Goal: Task Accomplishment & Management: Manage account settings

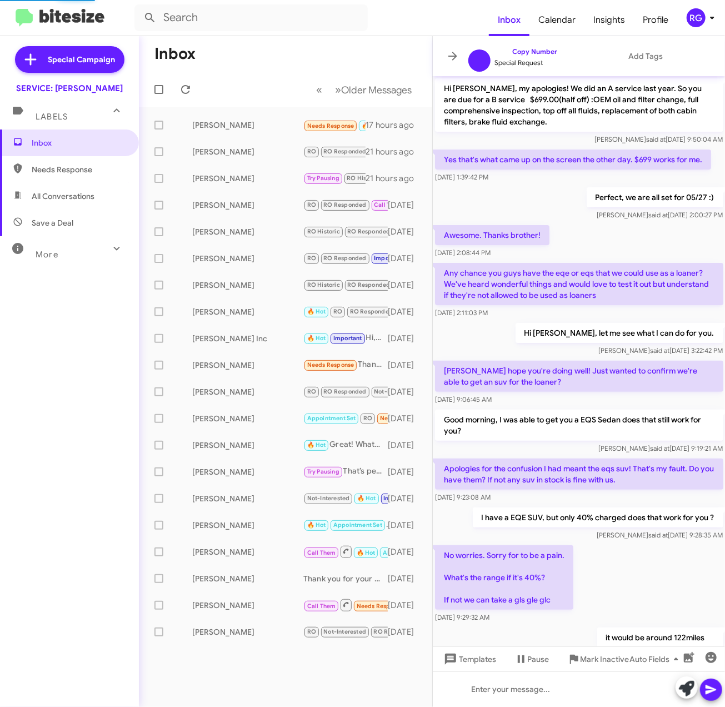
scroll to position [385, 0]
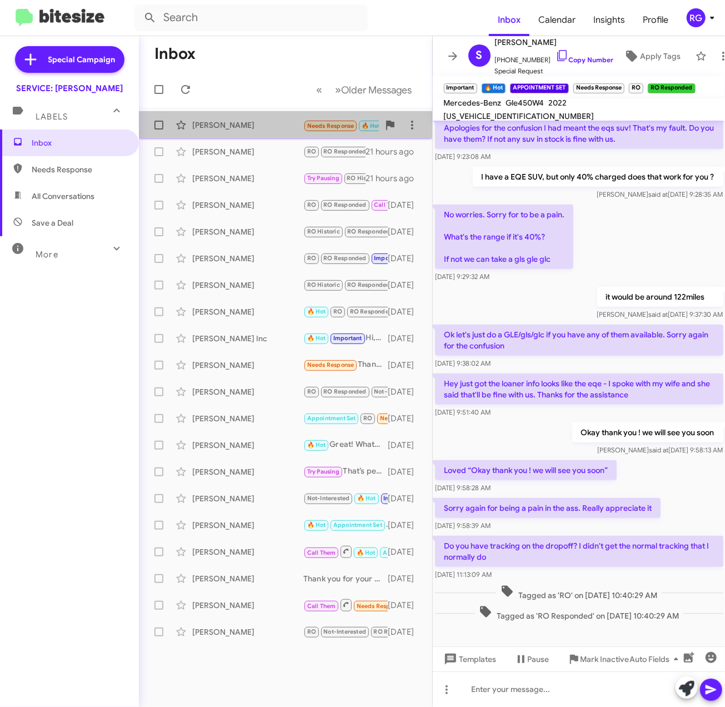
click at [274, 126] on div "[PERSON_NAME]" at bounding box center [247, 124] width 111 height 11
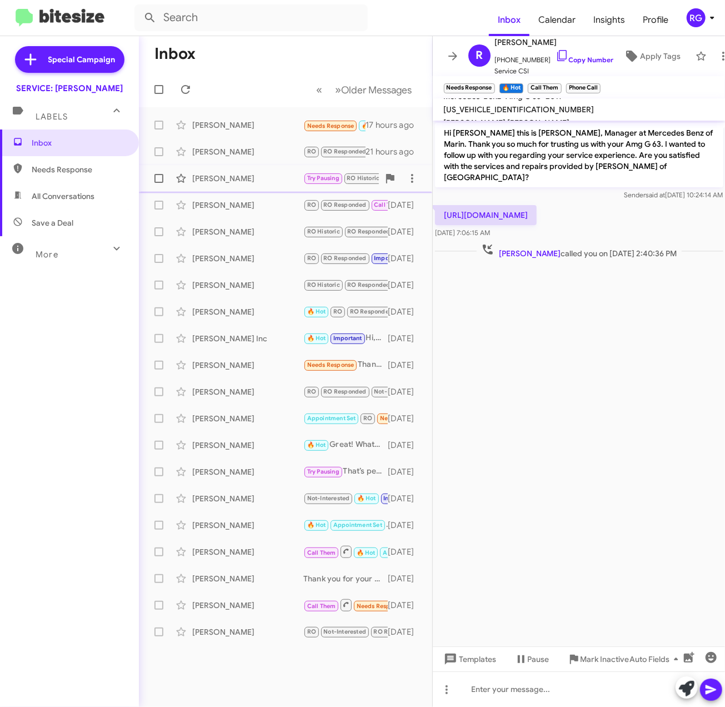
click at [307, 167] on div "Arlene Hale Try Pausing RO Historic Needs Response Need to earn the money. 21 h…" at bounding box center [285, 178] width 275 height 22
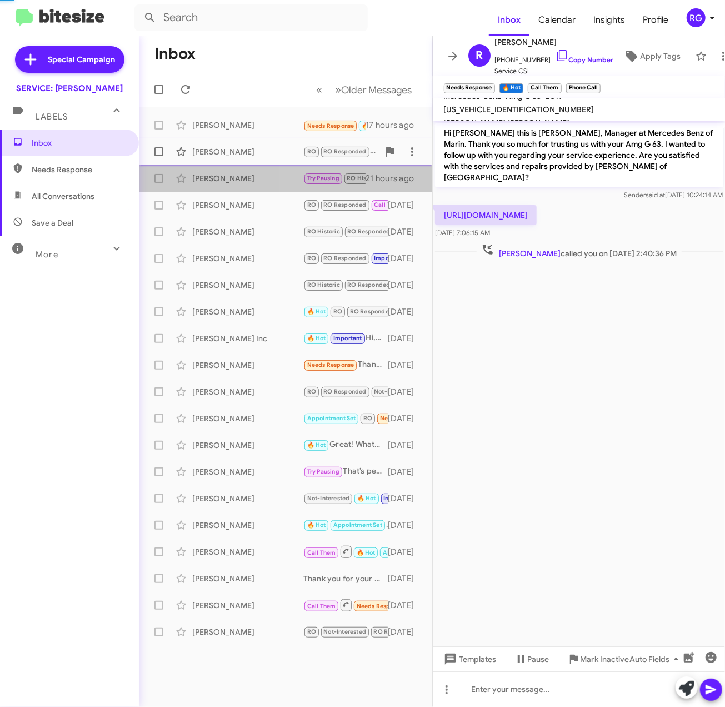
scroll to position [965, 0]
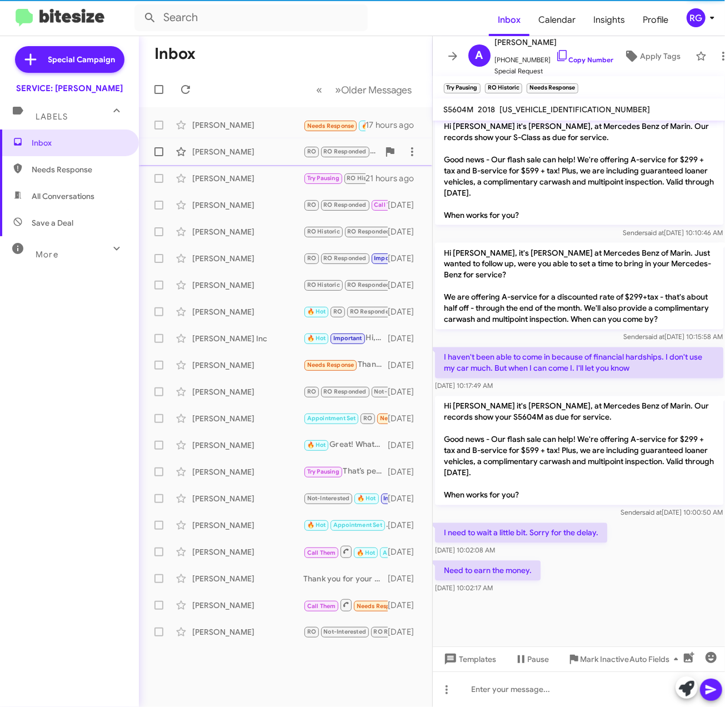
click at [301, 153] on div "[PERSON_NAME]" at bounding box center [247, 151] width 111 height 11
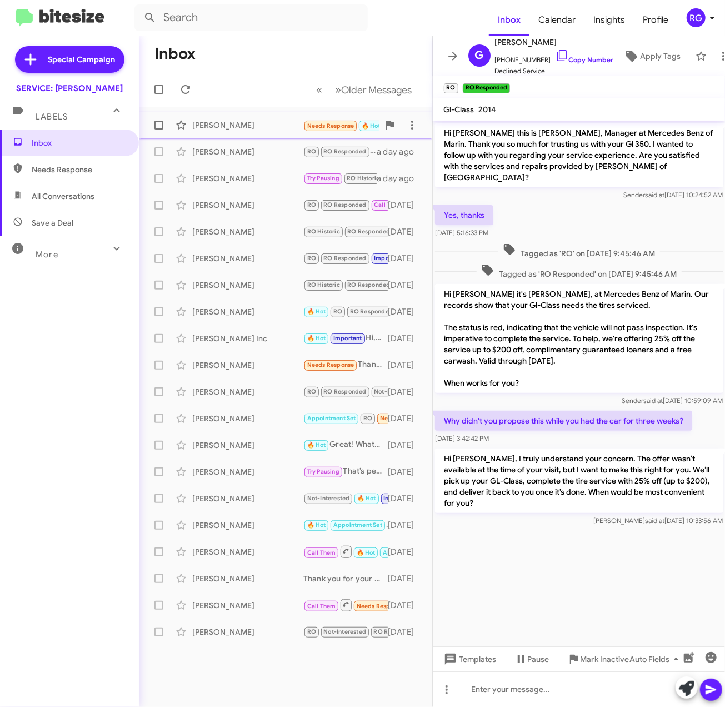
click at [258, 112] on span "Rene Edwards Needs Response 🔥 Hot Call Them Inbound Call 17 hours ago" at bounding box center [285, 125] width 293 height 27
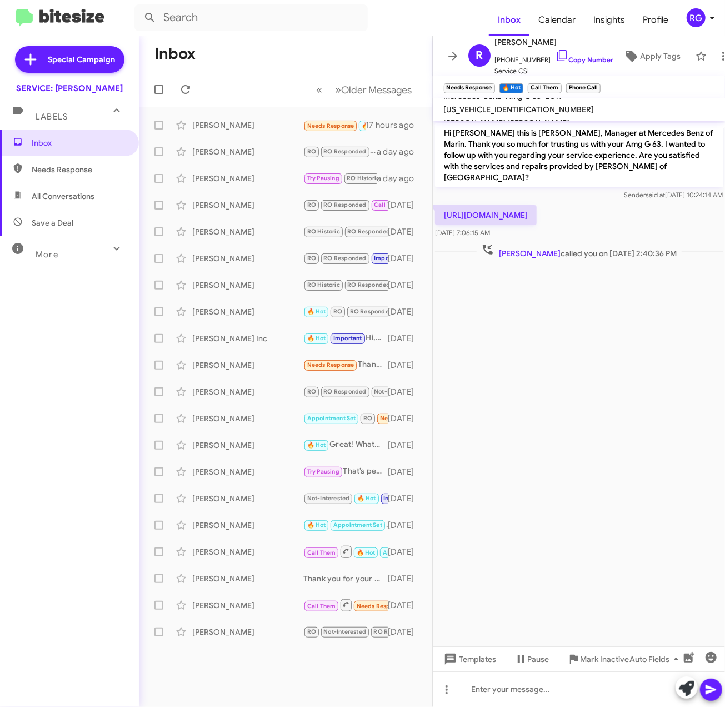
click at [557, 267] on cdk-virtual-scroll-viewport "Hi Rene this is Omar Ibrahimi, Manager at Mercedes Benz of Marin. Thank you so …" at bounding box center [579, 383] width 293 height 525
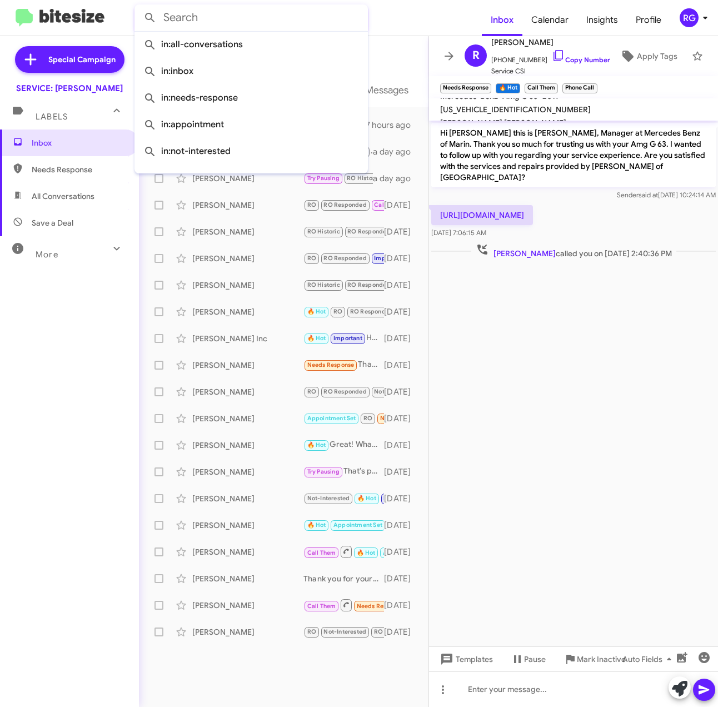
drag, startPoint x: 278, startPoint y: 9, endPoint x: 523, endPoint y: 378, distance: 443.2
click at [523, 378] on cdk-virtual-scroll-viewport "Hi Rene this is Omar Ibrahimi, Manager at Mercedes Benz of Marin. Thank you so …" at bounding box center [573, 383] width 289 height 525
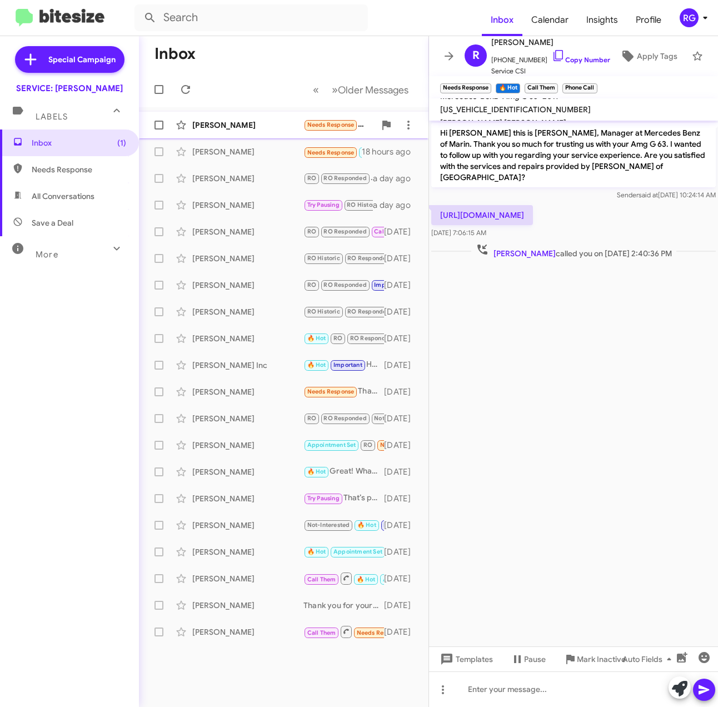
click at [293, 129] on div "[PERSON_NAME]" at bounding box center [247, 124] width 111 height 11
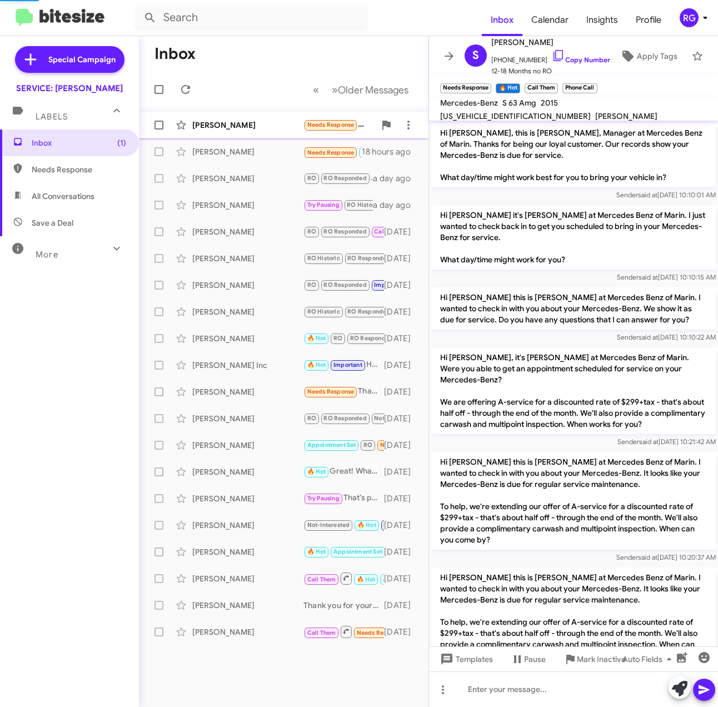
scroll to position [620, 0]
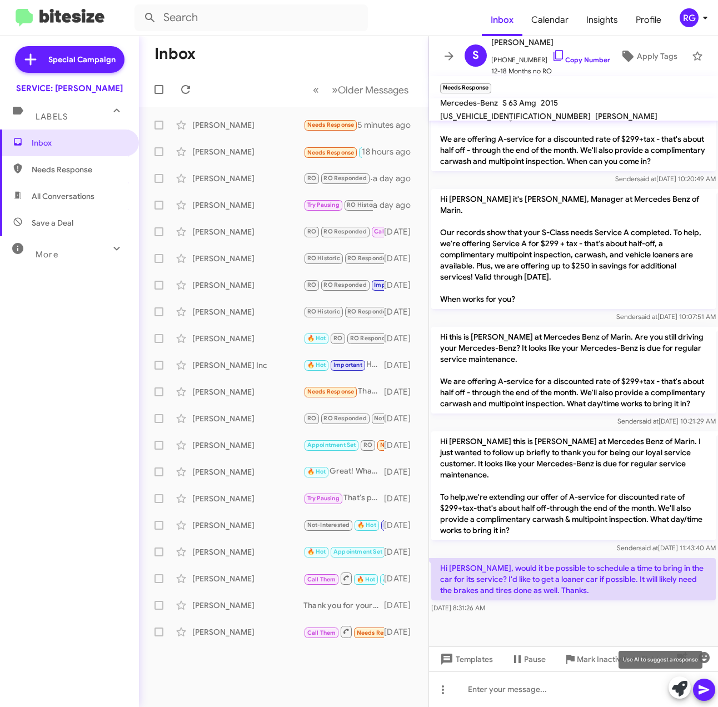
click at [674, 692] on icon at bounding box center [680, 688] width 16 height 16
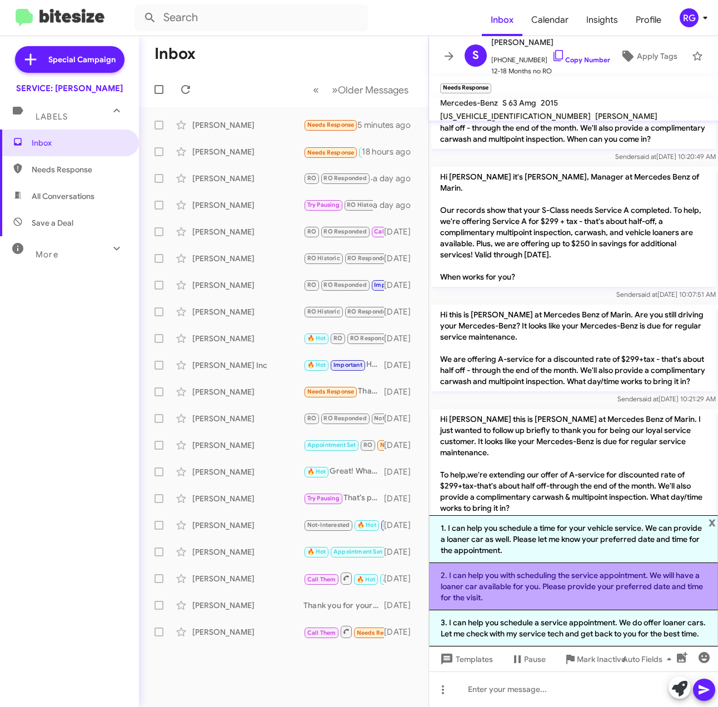
click at [640, 599] on li "2. I can help you with scheduling the service appointment. We will have a loane…" at bounding box center [573, 586] width 289 height 47
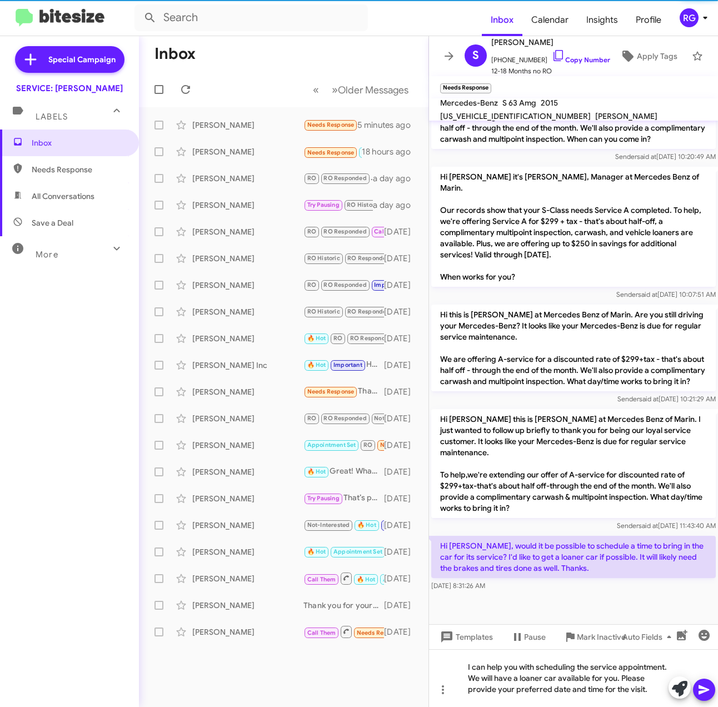
click at [700, 689] on icon at bounding box center [703, 689] width 13 height 13
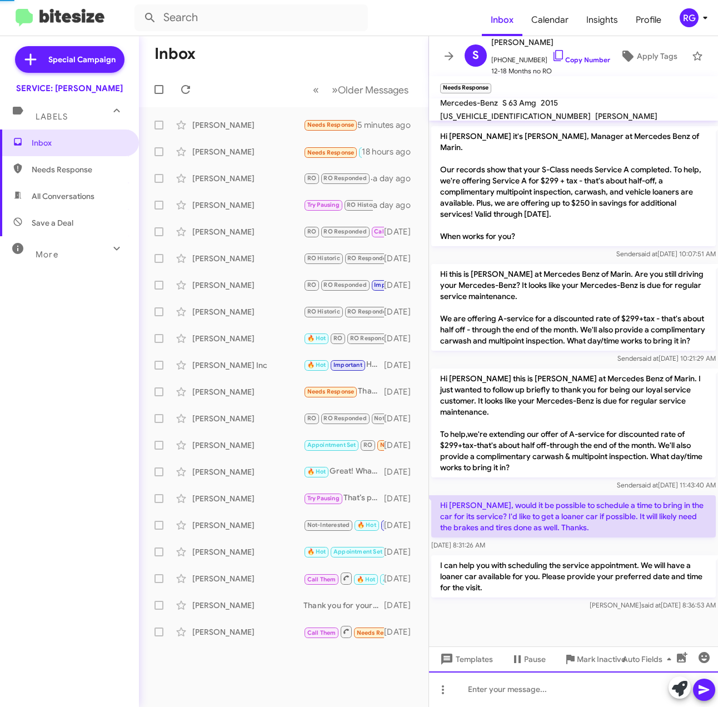
scroll to position [683, 0]
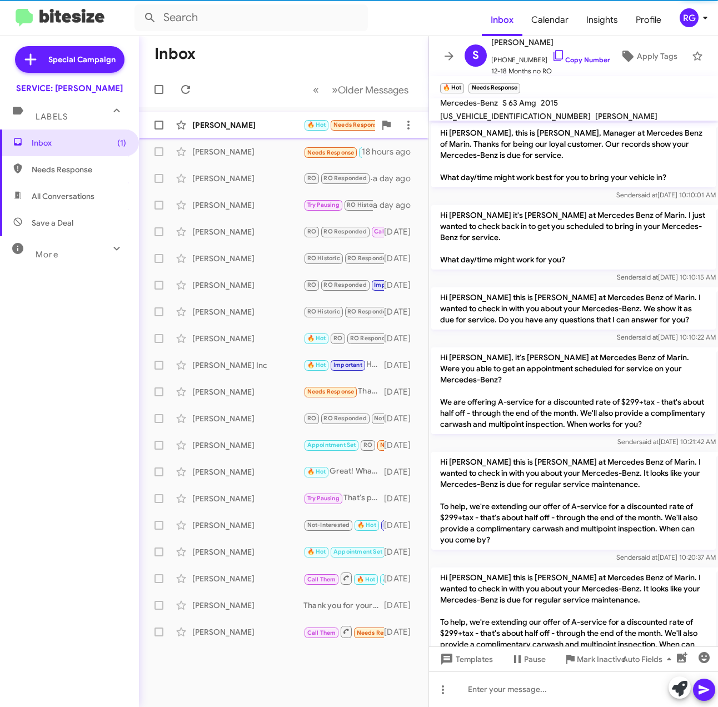
click at [298, 136] on span "[PERSON_NAME] 🔥 Hot Needs Response How about [DATE] at 730a? a few seconds ago" at bounding box center [283, 125] width 289 height 27
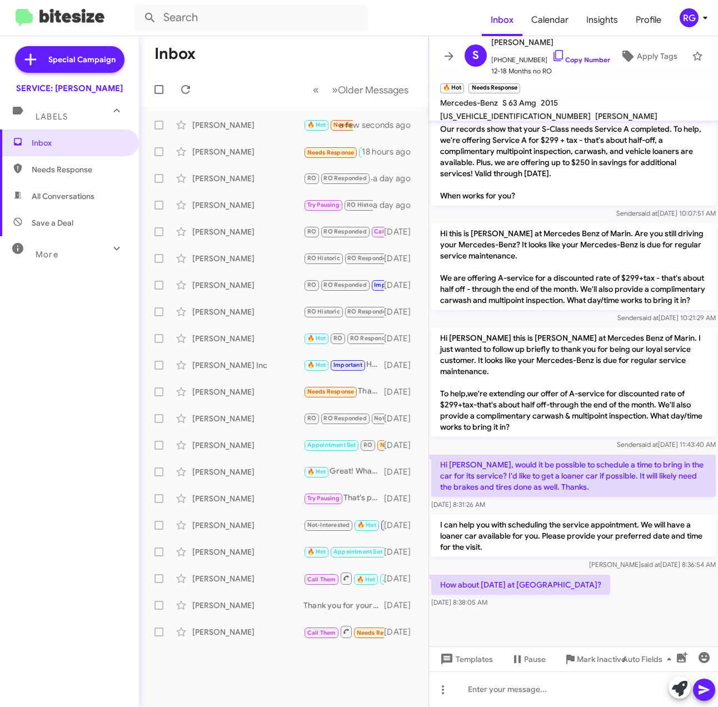
scroll to position [724, 0]
click at [680, 690] on icon at bounding box center [680, 688] width 16 height 16
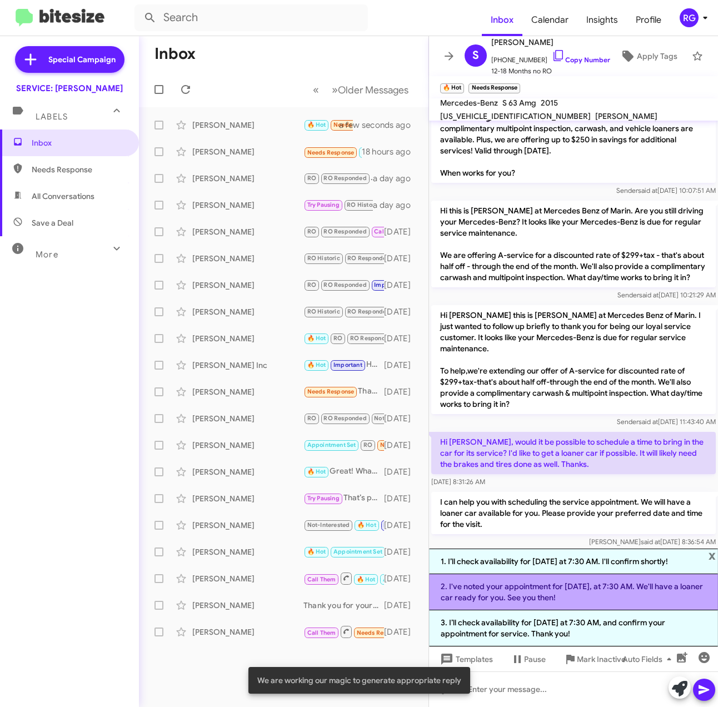
click at [554, 595] on li "2. I've noted your appointment for [DATE], at 7:30 AM. We'll have a loaner car …" at bounding box center [573, 592] width 289 height 36
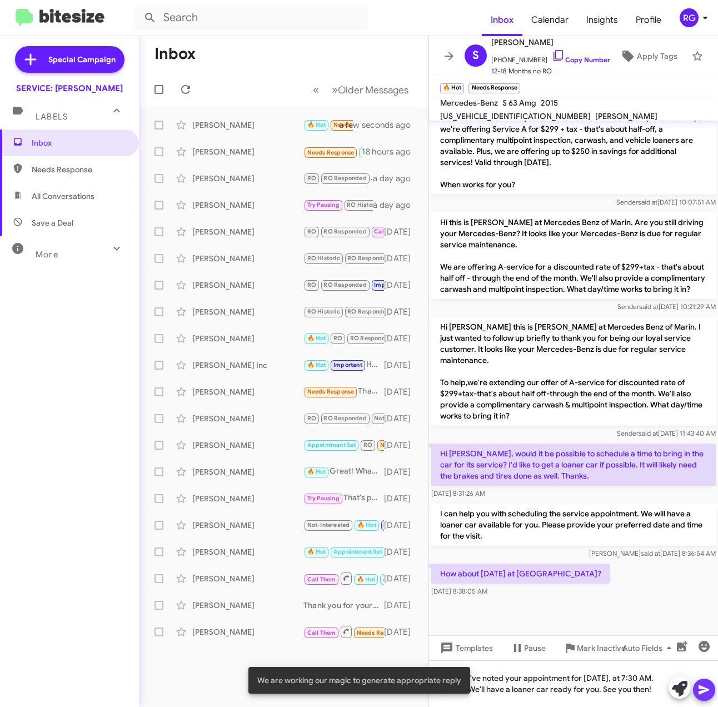
click at [713, 694] on button at bounding box center [704, 689] width 22 height 22
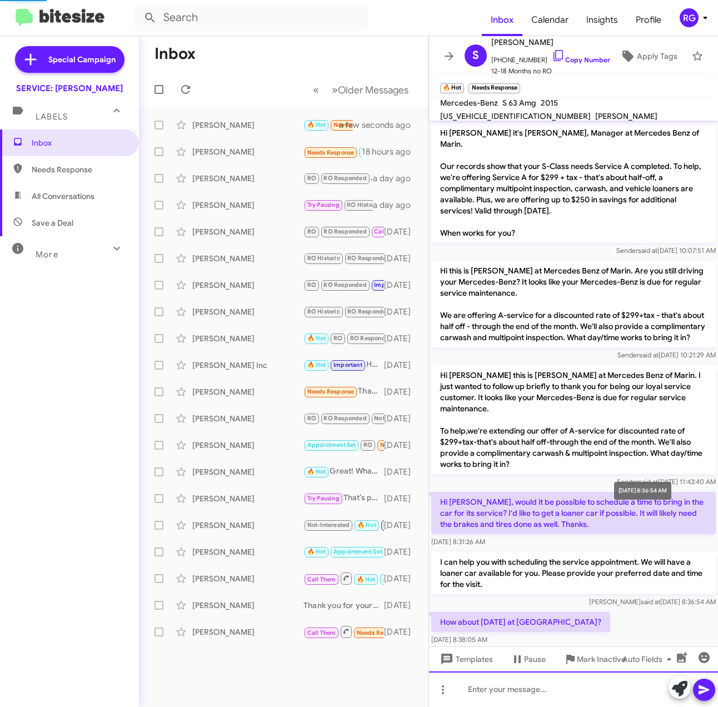
scroll to position [776, 0]
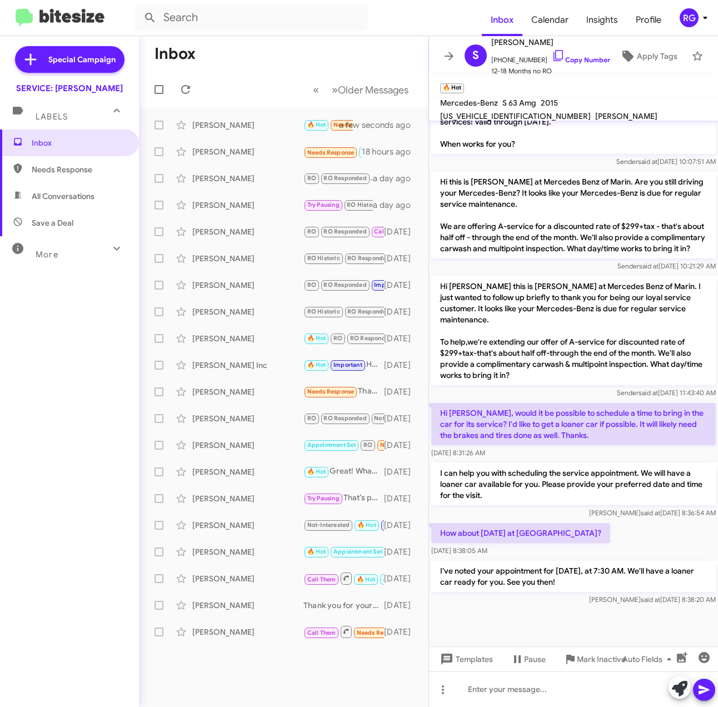
click at [578, 92] on mat-toolbar "🔥 Hot ×" at bounding box center [573, 87] width 289 height 22
click at [575, 111] on span "[US_VEHICLE_IDENTIFICATION_NUMBER]" at bounding box center [515, 116] width 151 height 10
copy span "[US_VEHICLE_IDENTIFICATION_NUMBER]"
click at [660, 321] on p "Hi [PERSON_NAME] this is [PERSON_NAME] at Mercedes Benz of Marin. I just wanted…" at bounding box center [573, 330] width 284 height 109
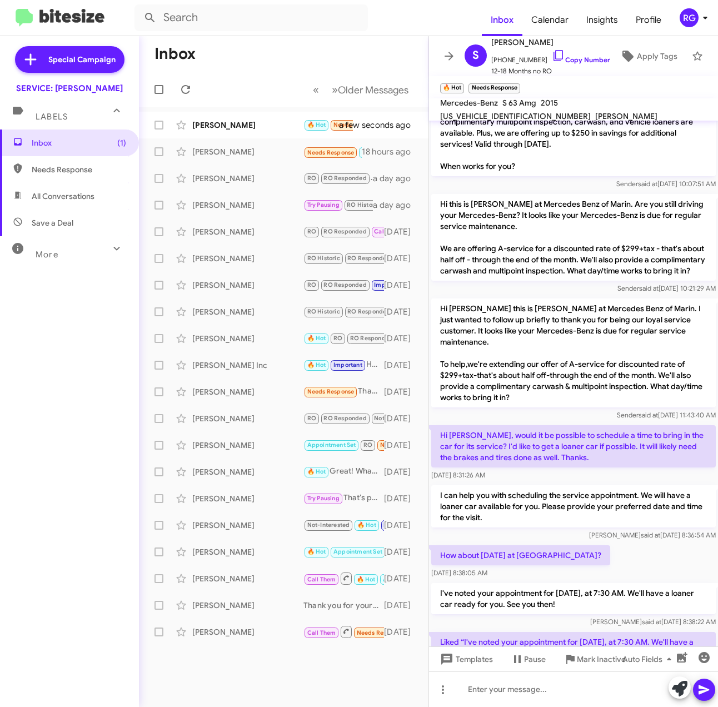
scroll to position [827, 0]
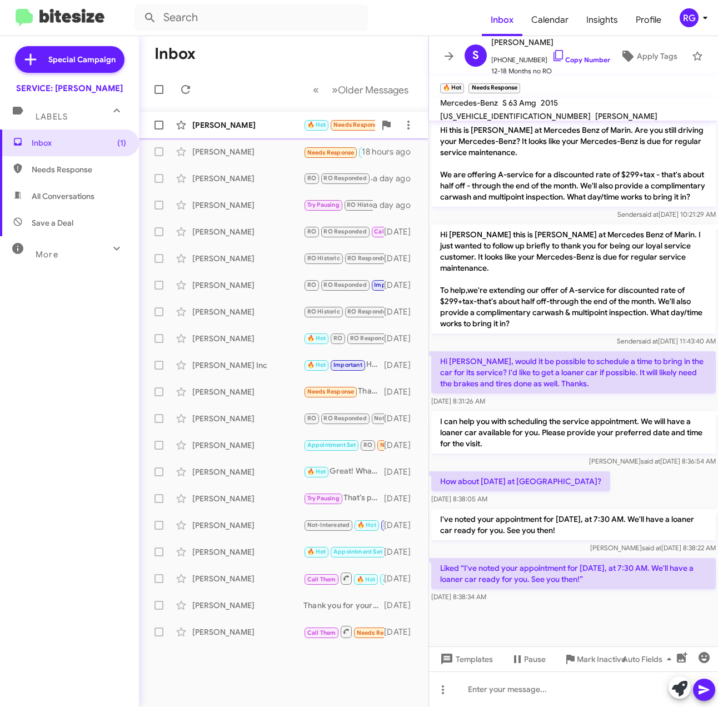
click at [248, 119] on div "[PERSON_NAME]" at bounding box center [247, 124] width 111 height 11
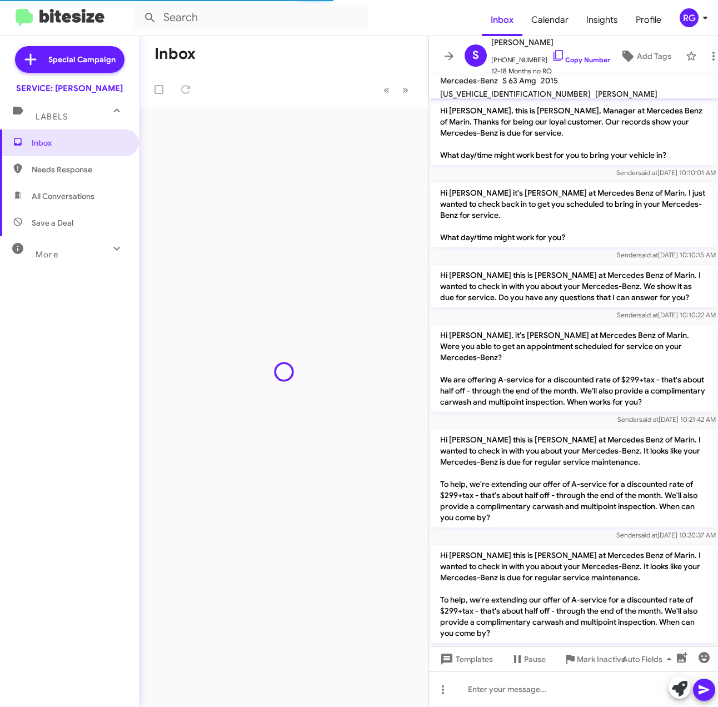
scroll to position [805, 0]
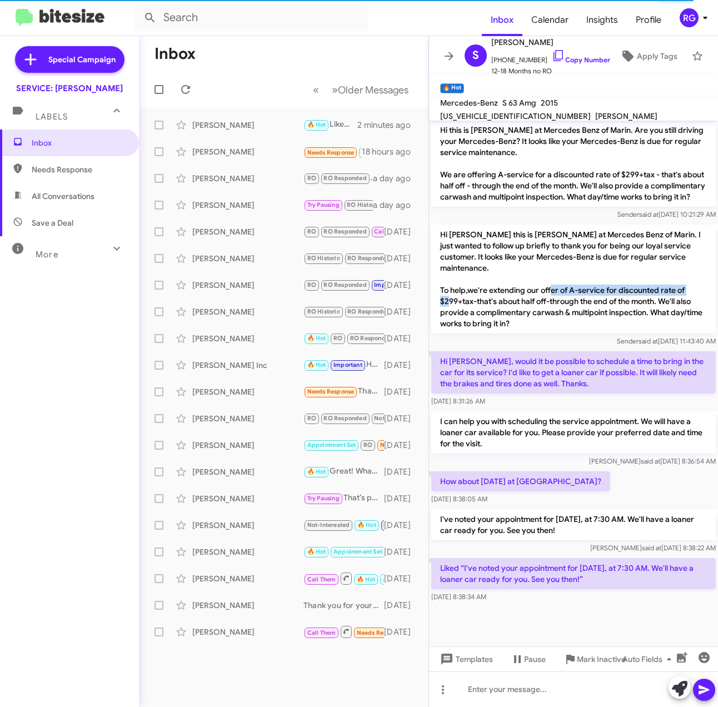
drag, startPoint x: 571, startPoint y: 312, endPoint x: 473, endPoint y: 325, distance: 98.6
click at [473, 325] on p "Hi [PERSON_NAME] this is [PERSON_NAME] at Mercedes Benz of Marin. I just wanted…" at bounding box center [573, 278] width 284 height 109
copy p "A-service for discounted rate of $299+tax"
click at [639, 48] on span "Apply Tags" at bounding box center [657, 56] width 41 height 20
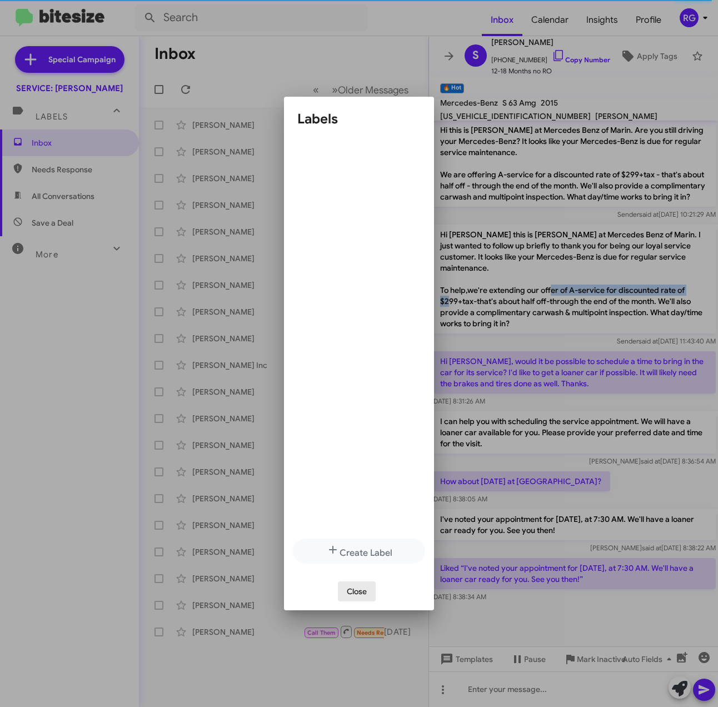
click at [362, 592] on span "Close" at bounding box center [357, 591] width 20 height 20
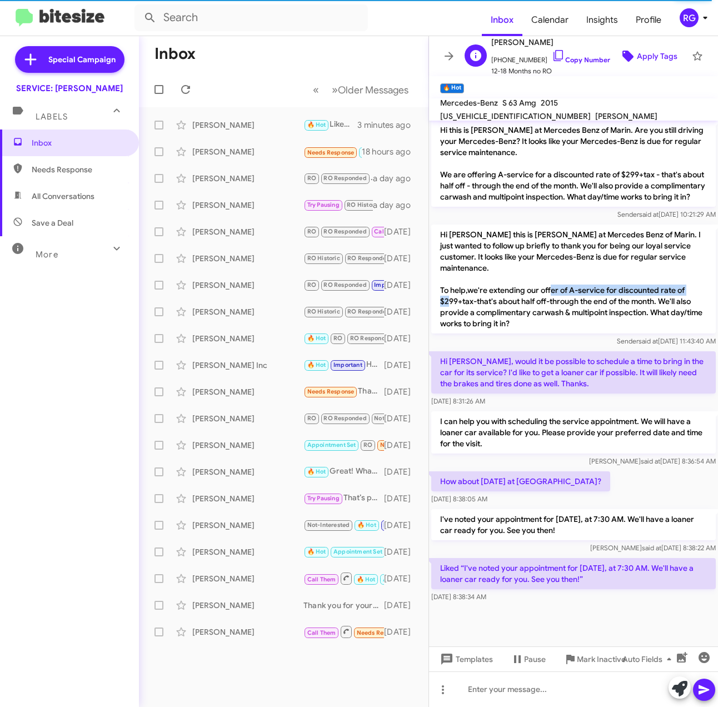
click at [637, 46] on span "Apply Tags" at bounding box center [657, 56] width 41 height 20
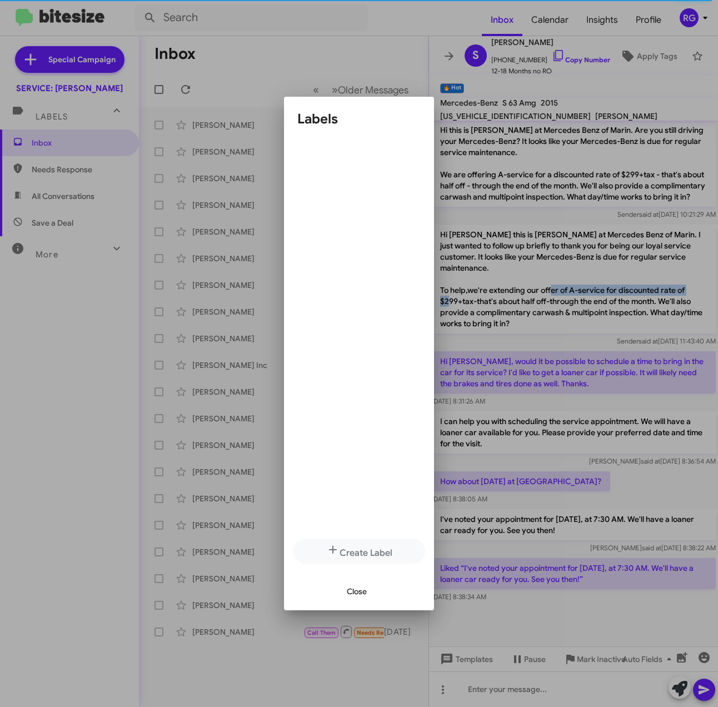
click at [480, 377] on div at bounding box center [359, 353] width 718 height 707
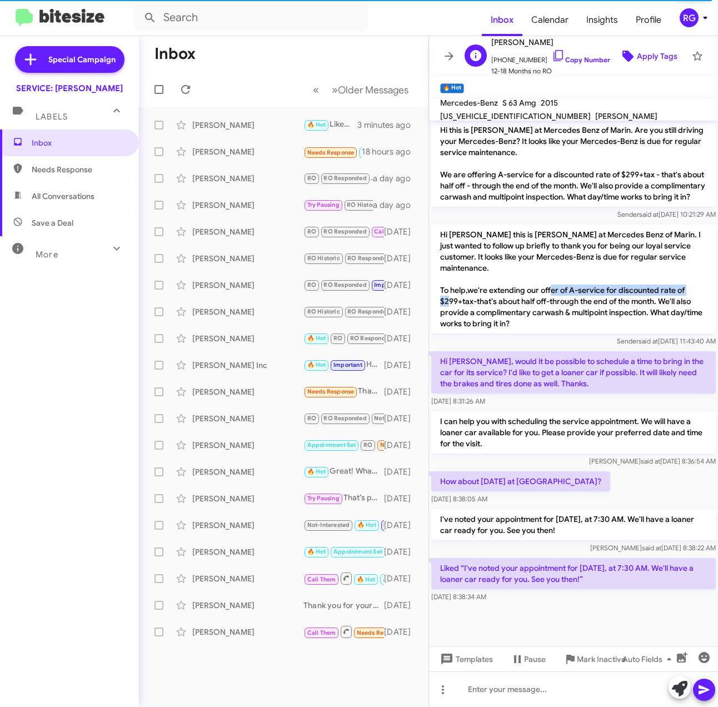
click at [658, 47] on span "Apply Tags" at bounding box center [657, 56] width 41 height 20
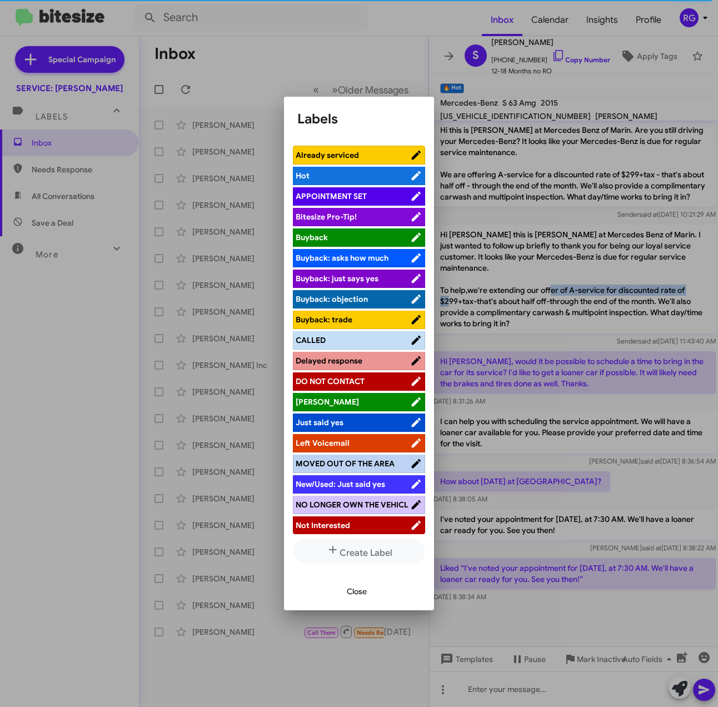
click at [328, 194] on span "APPOINTMENT SET" at bounding box center [330, 196] width 71 height 10
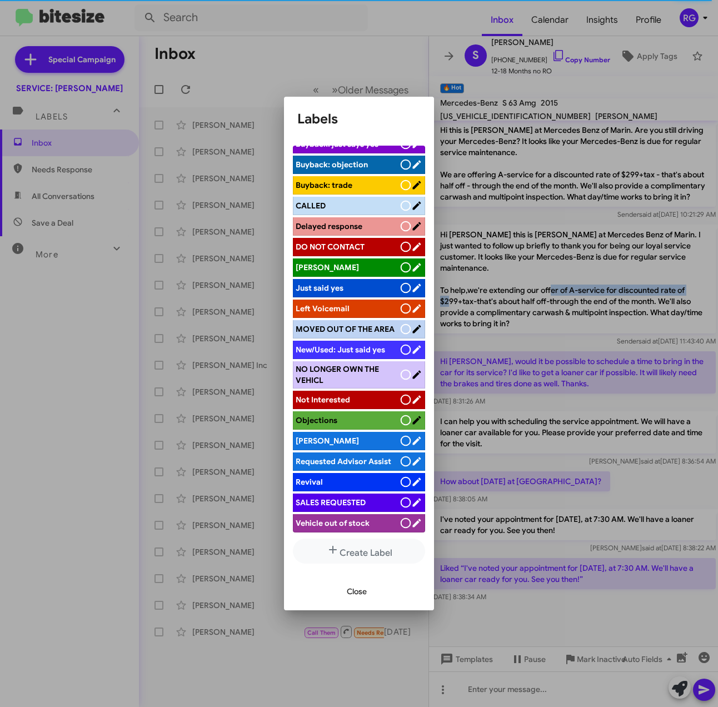
scroll to position [139, 0]
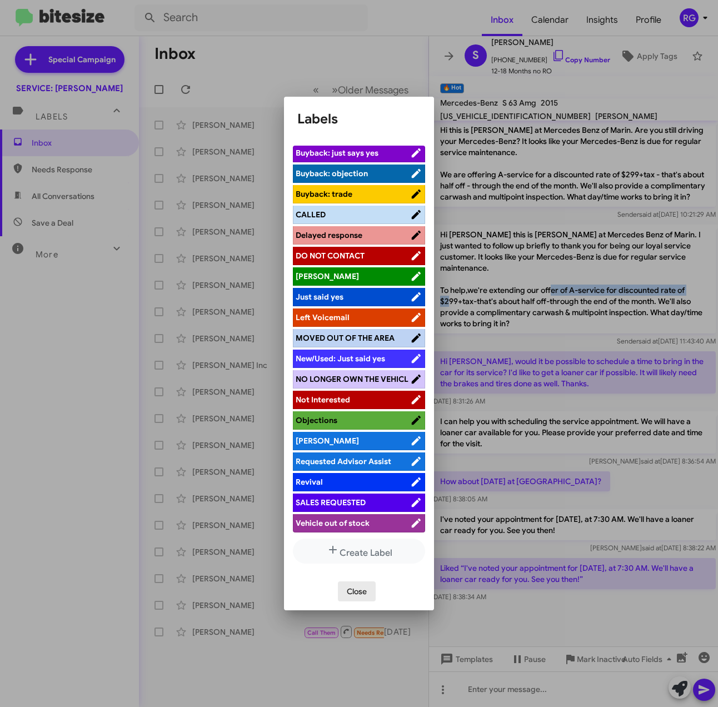
click at [358, 589] on span "Close" at bounding box center [357, 591] width 20 height 20
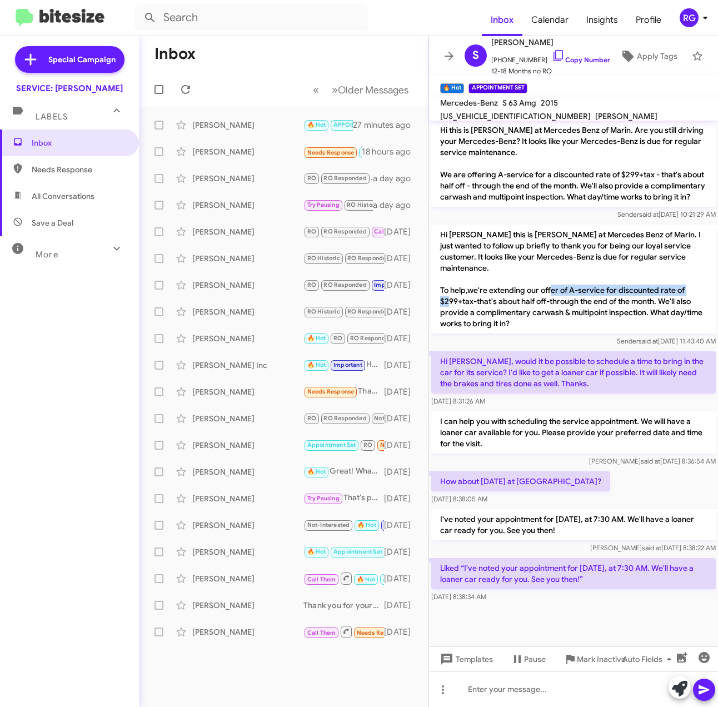
click at [74, 367] on div "Inbox Needs Response All Conversations Save a Deal More Important 🔥 Hot Appoint…" at bounding box center [69, 341] width 139 height 424
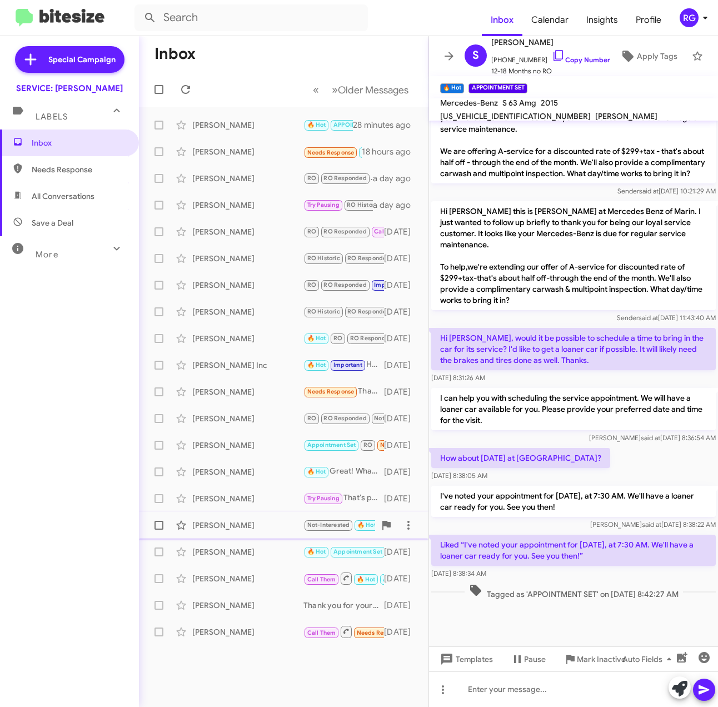
scroll to position [851, 0]
